Goal: Navigation & Orientation: Find specific page/section

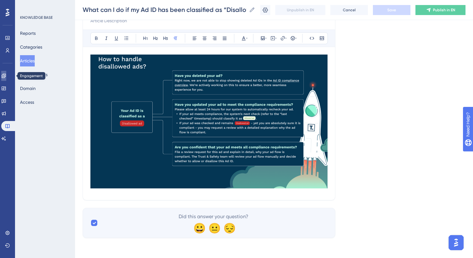
click at [6, 76] on icon at bounding box center [4, 76] width 4 height 4
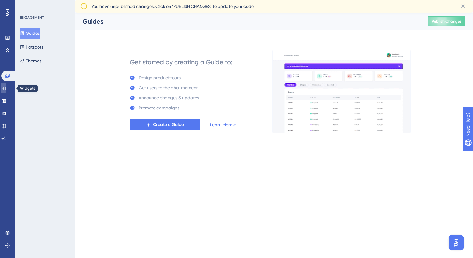
click at [6, 89] on icon at bounding box center [4, 88] width 4 height 4
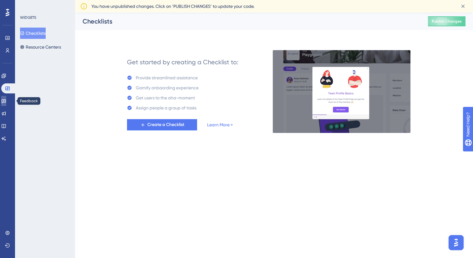
click at [6, 99] on icon at bounding box center [4, 101] width 4 height 4
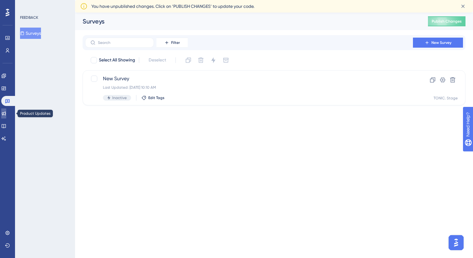
click at [6, 115] on icon at bounding box center [4, 113] width 4 height 4
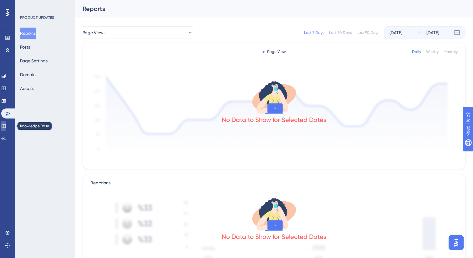
click at [6, 127] on link at bounding box center [3, 126] width 5 height 10
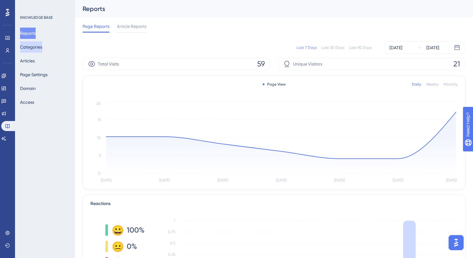
click at [42, 50] on button "Categories" at bounding box center [31, 46] width 22 height 11
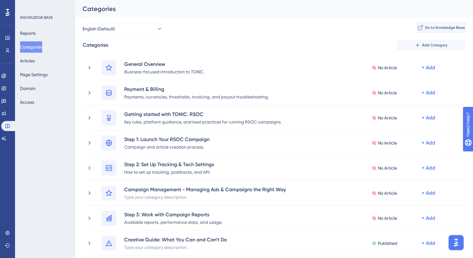
click at [428, 30] on span "Go to Knowledge Base" at bounding box center [445, 27] width 40 height 5
